Goal: Information Seeking & Learning: Check status

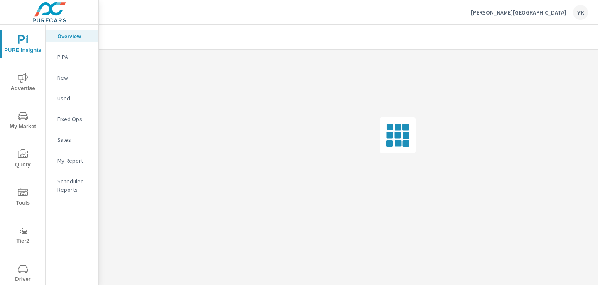
click at [22, 82] on icon "nav menu" at bounding box center [23, 78] width 10 height 10
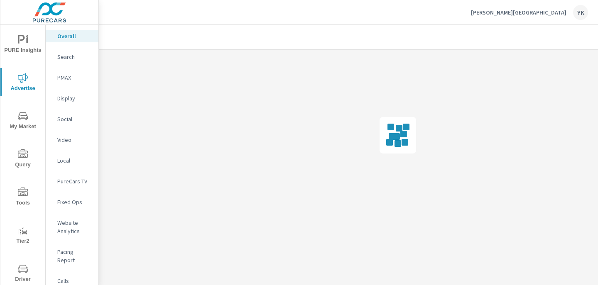
click at [22, 82] on icon "nav menu" at bounding box center [23, 78] width 10 height 10
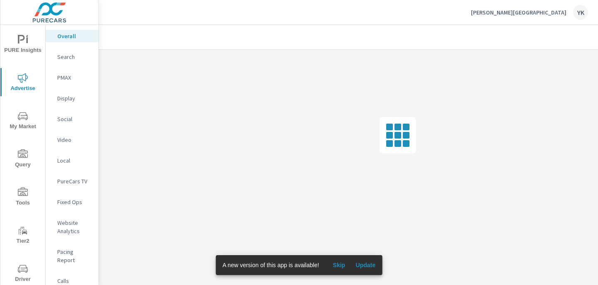
click at [69, 122] on p "Social" at bounding box center [74, 119] width 34 height 8
click at [369, 265] on span "Update" at bounding box center [366, 265] width 20 height 7
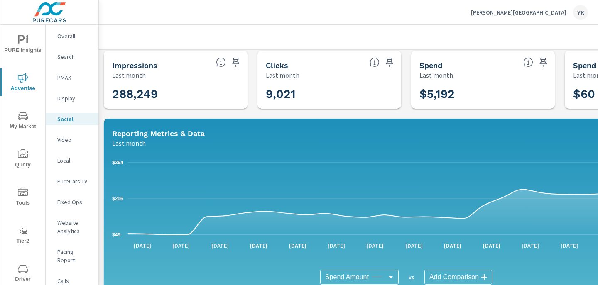
scroll to position [4, 116]
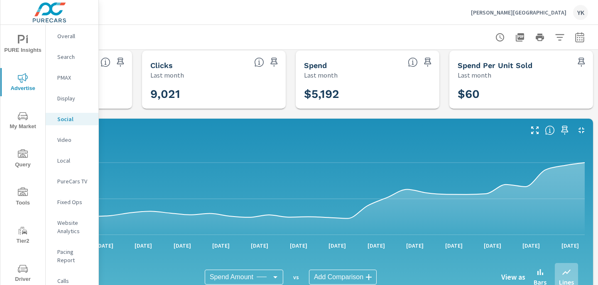
click at [580, 42] on button "button" at bounding box center [580, 37] width 17 height 17
select select "Last month"
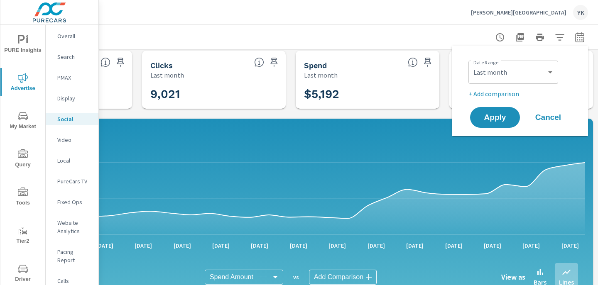
click at [506, 91] on p "+ Add comparison" at bounding box center [522, 94] width 106 height 10
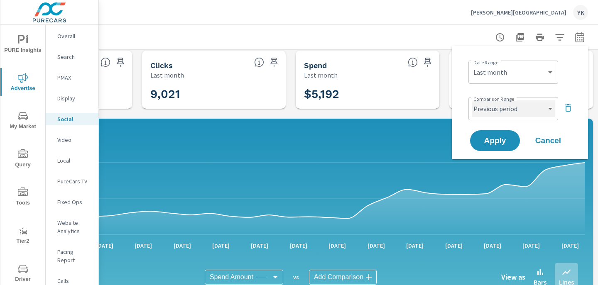
click at [499, 110] on select "Custom Previous period Previous month Previous year" at bounding box center [513, 109] width 83 height 17
select select "Previous month"
click at [472, 101] on select "Custom Previous period Previous month Previous year" at bounding box center [513, 109] width 83 height 17
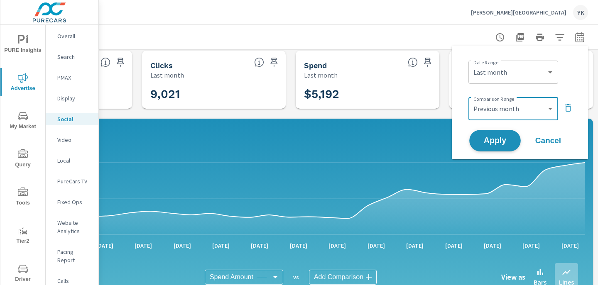
click at [494, 139] on span "Apply" at bounding box center [495, 141] width 34 height 8
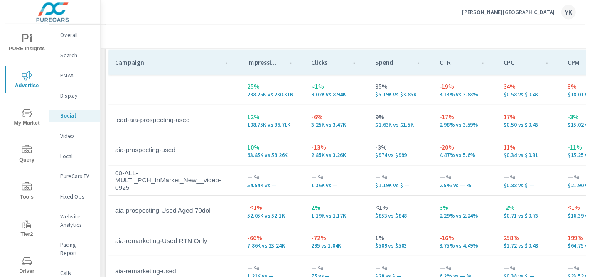
scroll to position [395, 0]
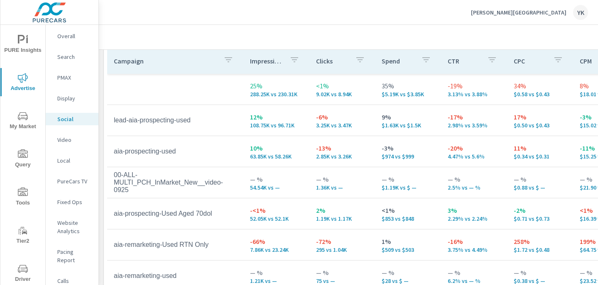
click at [156, 184] on td "00-ALL-MULTI_PCH_InMarket_New__video-0925" at bounding box center [175, 183] width 136 height 36
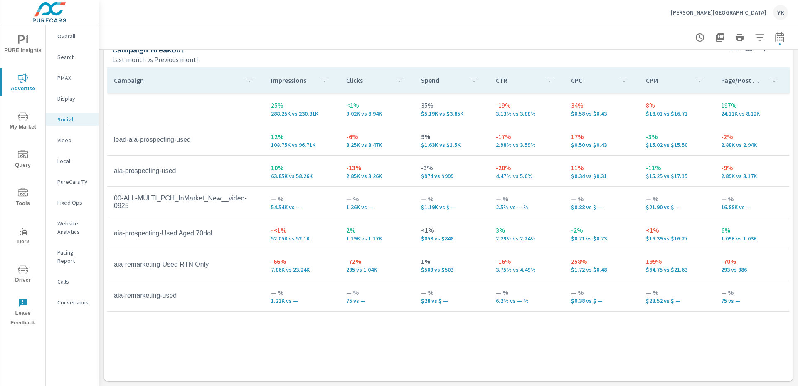
scroll to position [376, 0]
click at [24, 47] on span "PURE Insights" at bounding box center [23, 45] width 40 height 20
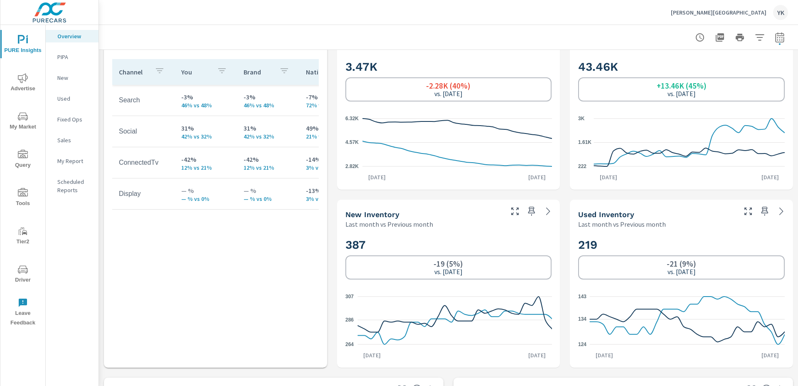
scroll to position [400, 0]
